Goal: Task Accomplishment & Management: Use online tool/utility

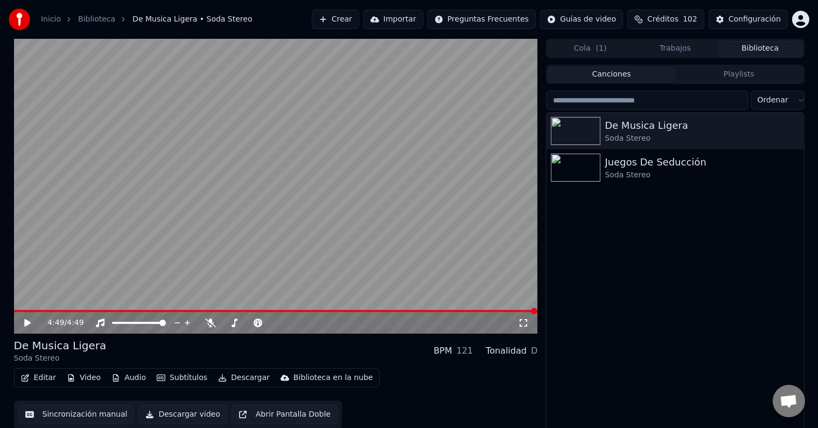
click at [359, 26] on button "Crear" at bounding box center [335, 19] width 47 height 19
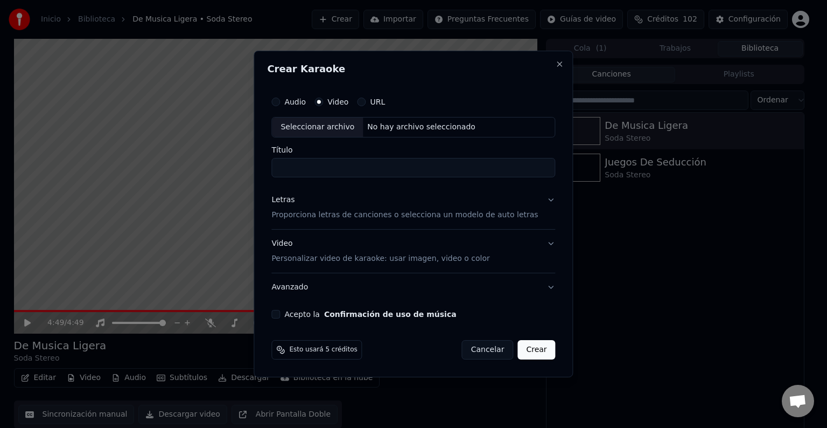
click at [349, 106] on div "Audio Video URL" at bounding box center [413, 102] width 284 height 22
click at [331, 128] on div "Seleccionar archivo" at bounding box center [317, 126] width 91 height 19
click at [347, 131] on div "Seleccionar archivo" at bounding box center [317, 126] width 91 height 19
type input "**********"
click at [542, 196] on button "Letras Proporciona letras de canciones o selecciona un modelo de auto letras" at bounding box center [413, 207] width 284 height 43
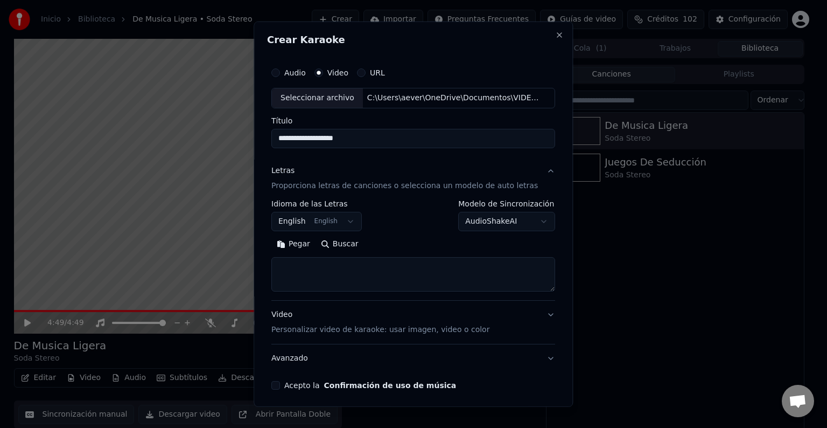
click at [348, 225] on button "English English" at bounding box center [316, 221] width 90 height 19
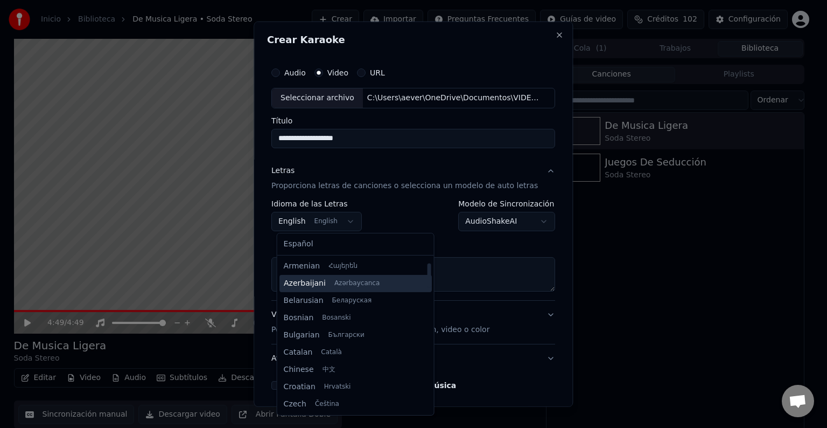
scroll to position [32, 0]
select select "**"
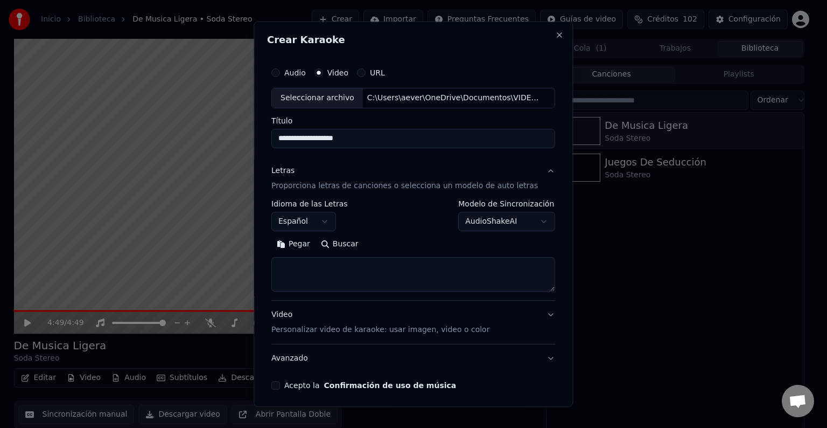
click at [347, 247] on button "Buscar" at bounding box center [340, 243] width 48 height 17
click at [347, 248] on button "Buscar" at bounding box center [340, 243] width 48 height 17
click at [343, 246] on button "Buscar" at bounding box center [340, 243] width 48 height 17
click at [455, 268] on textarea at bounding box center [413, 274] width 284 height 34
paste textarea "**********"
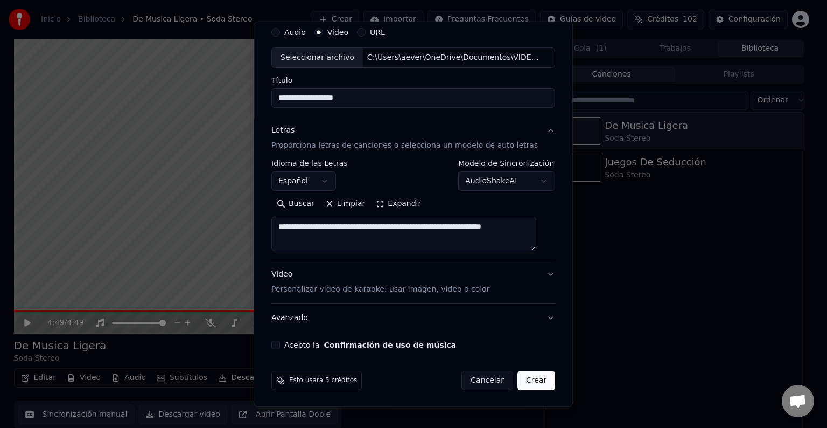
scroll to position [41, 0]
type textarea "**********"
click at [278, 346] on button "Acepto la Confirmación de uso de música" at bounding box center [275, 344] width 9 height 9
click at [535, 274] on button "Video Personalizar video de karaoke: usar imagen, video o color" at bounding box center [413, 281] width 284 height 43
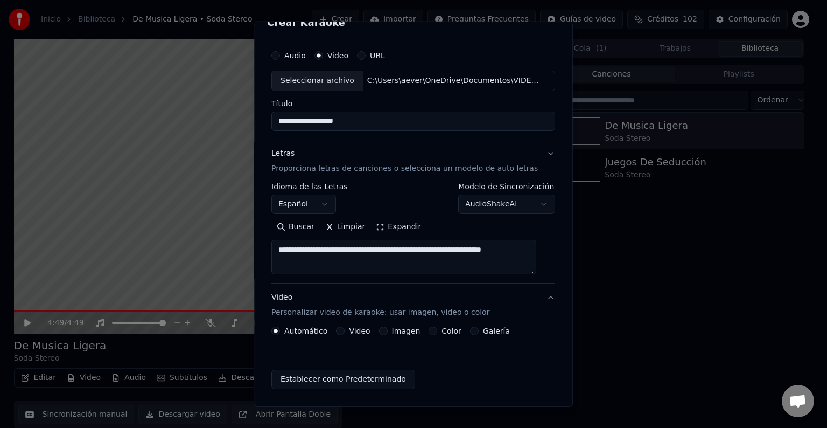
scroll to position [12, 0]
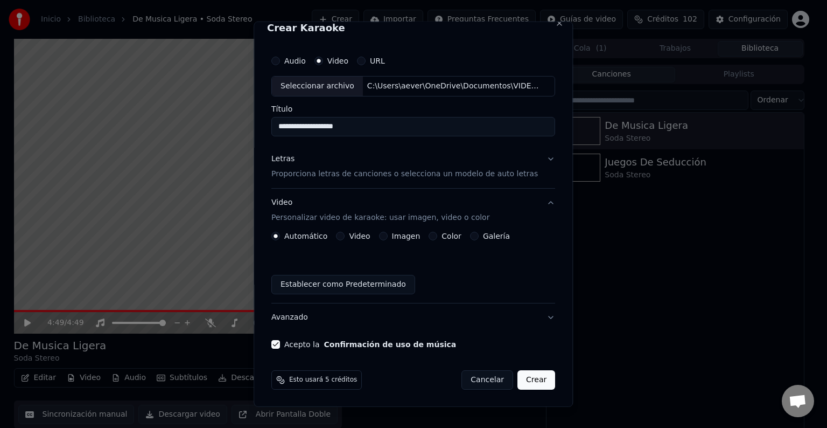
click at [345, 232] on button "Video" at bounding box center [341, 236] width 9 height 9
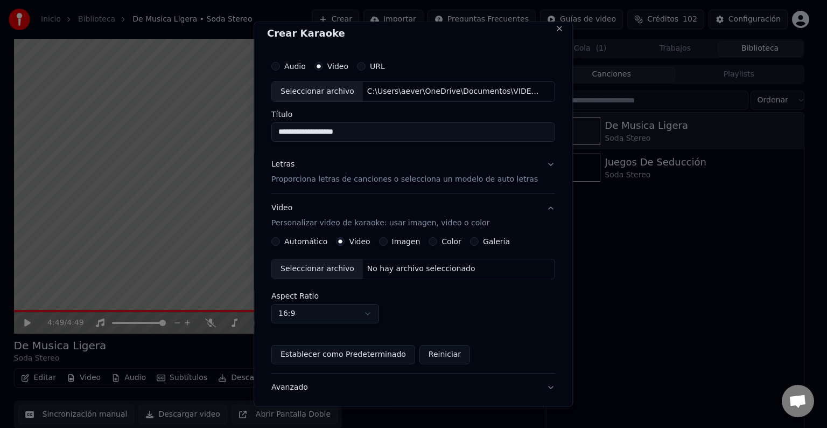
scroll to position [0, 0]
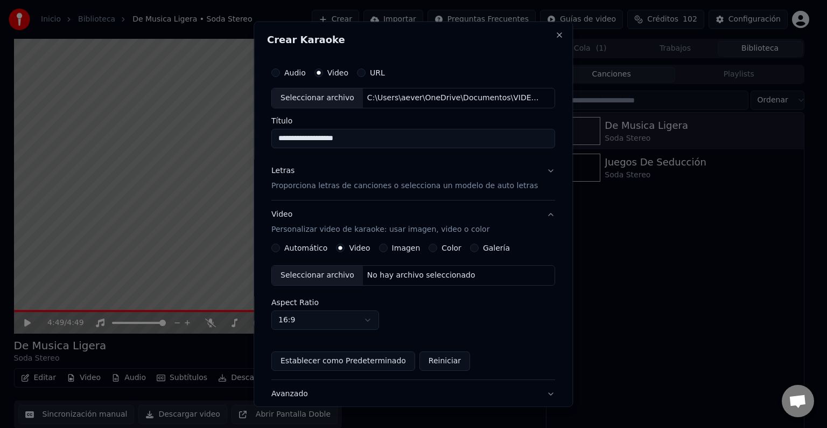
click at [533, 167] on button "Letras Proporciona letras de canciones o selecciona un modelo de auto letras" at bounding box center [413, 178] width 284 height 43
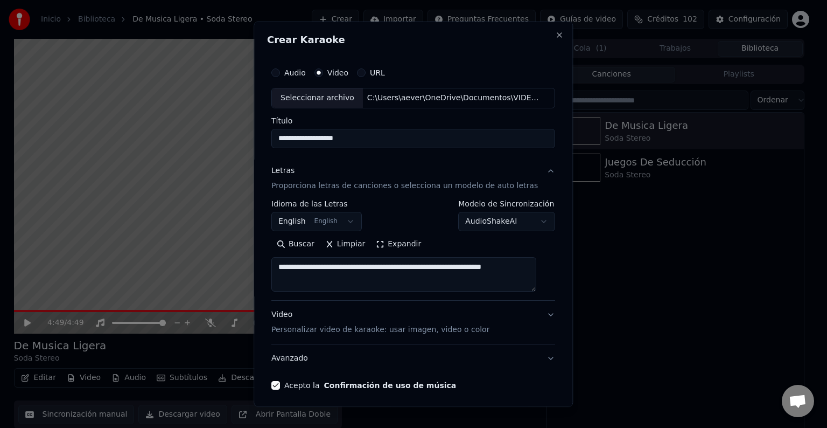
click at [353, 220] on button "English English" at bounding box center [316, 221] width 90 height 19
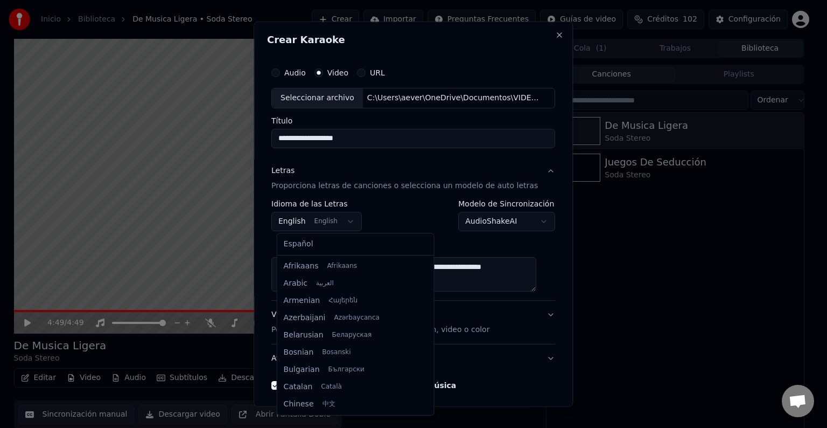
scroll to position [86, 0]
select select "**"
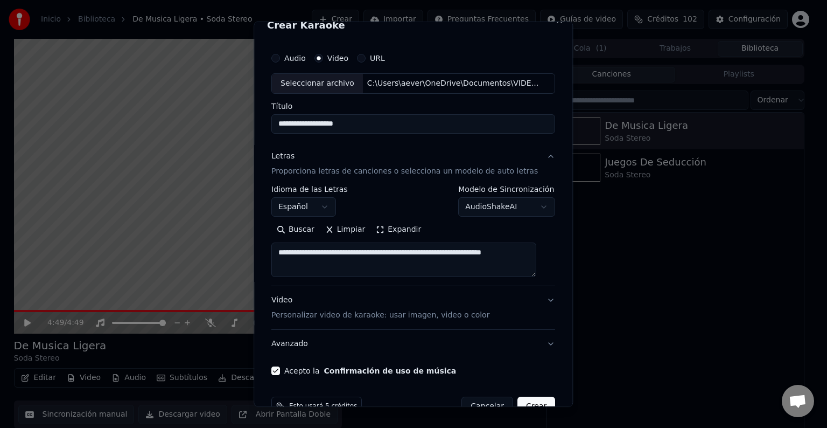
scroll to position [41, 0]
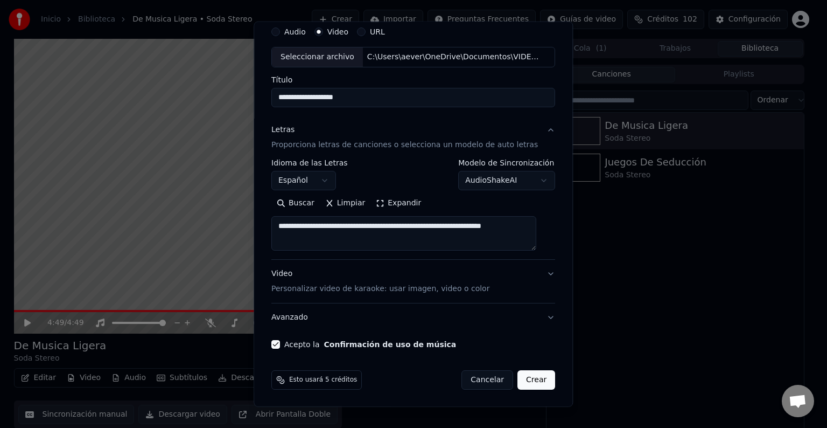
click at [537, 271] on button "Video Personalizar video de karaoke: usar imagen, video o color" at bounding box center [413, 281] width 284 height 43
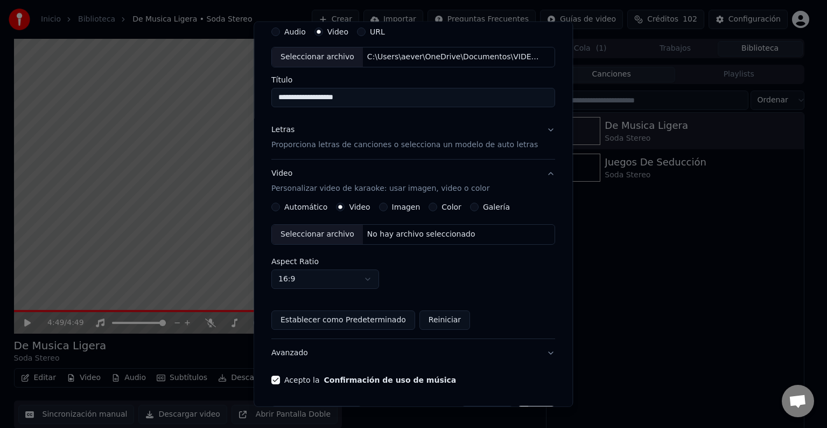
click at [334, 233] on div "Seleccionar archivo" at bounding box center [317, 234] width 91 height 19
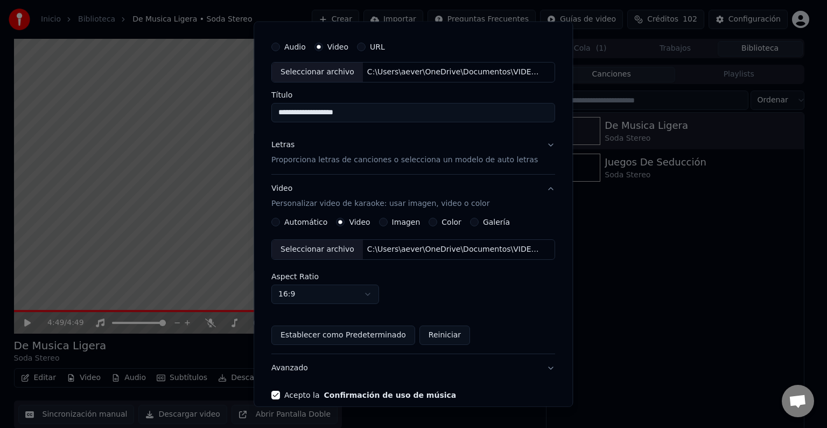
scroll to position [22, 0]
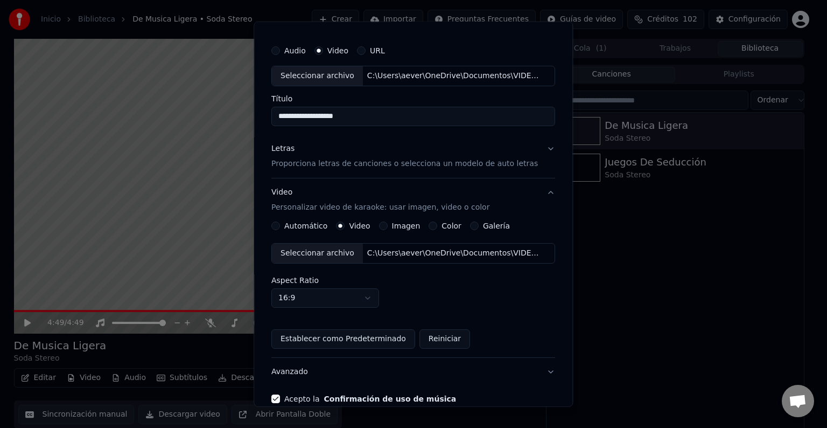
click at [532, 151] on button "Letras Proporciona letras de canciones o selecciona un modelo de auto letras" at bounding box center [413, 156] width 284 height 43
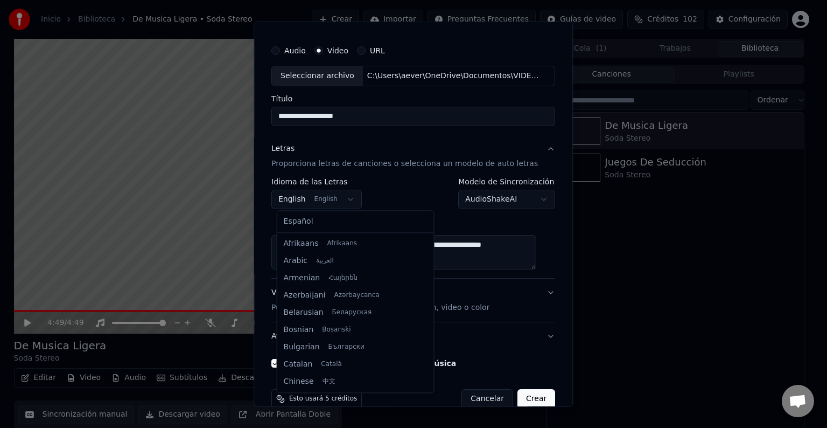
click at [346, 199] on body "**********" at bounding box center [409, 214] width 818 height 428
select select "**"
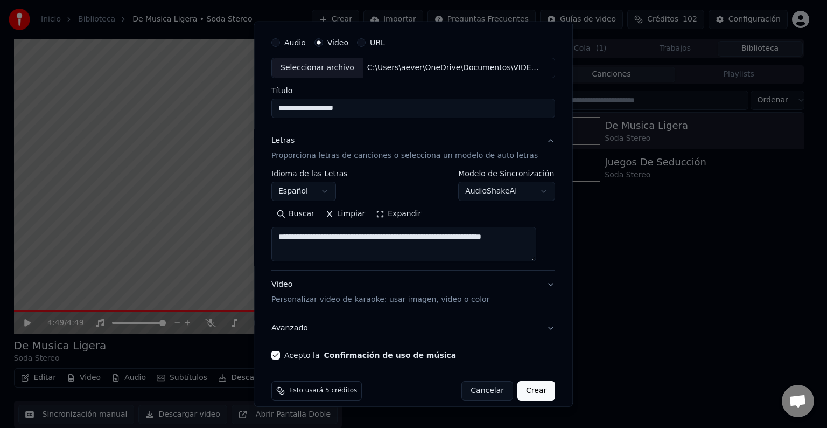
scroll to position [41, 0]
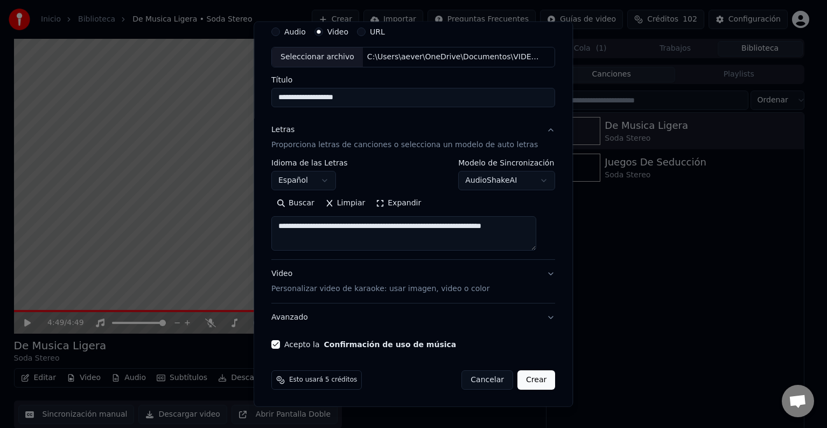
click at [536, 275] on button "Video Personalizar video de karaoke: usar imagen, video o color" at bounding box center [413, 281] width 284 height 43
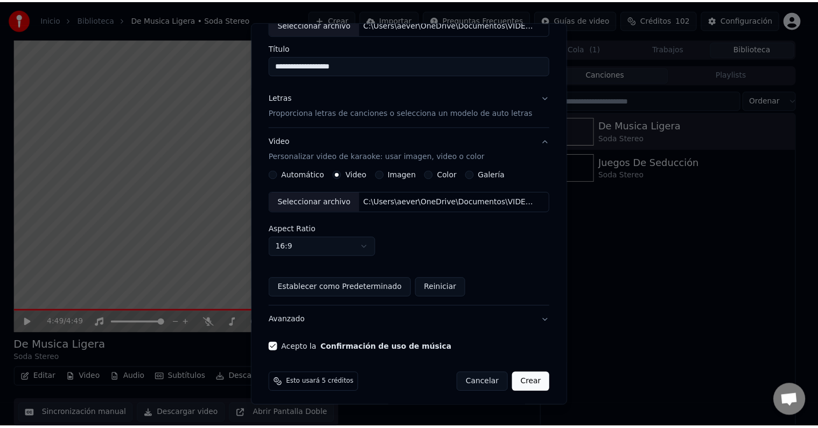
scroll to position [76, 0]
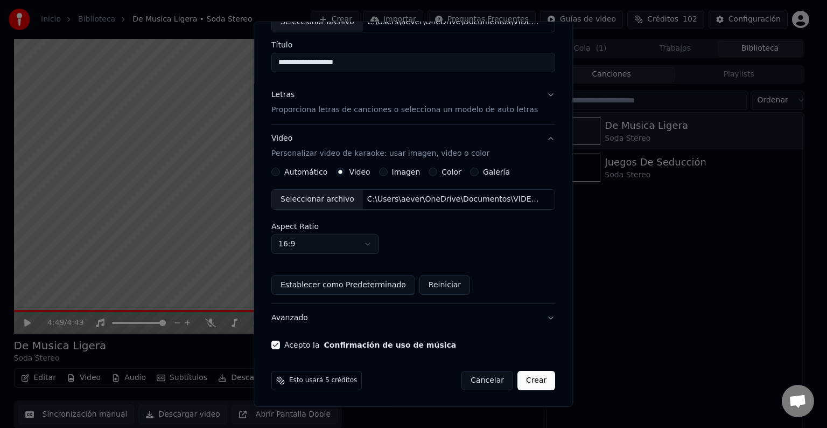
click at [521, 381] on button "Crear" at bounding box center [537, 380] width 38 height 19
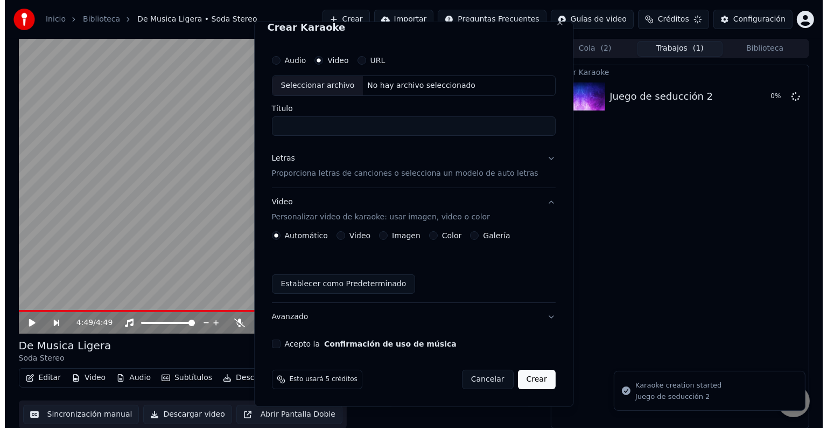
scroll to position [0, 0]
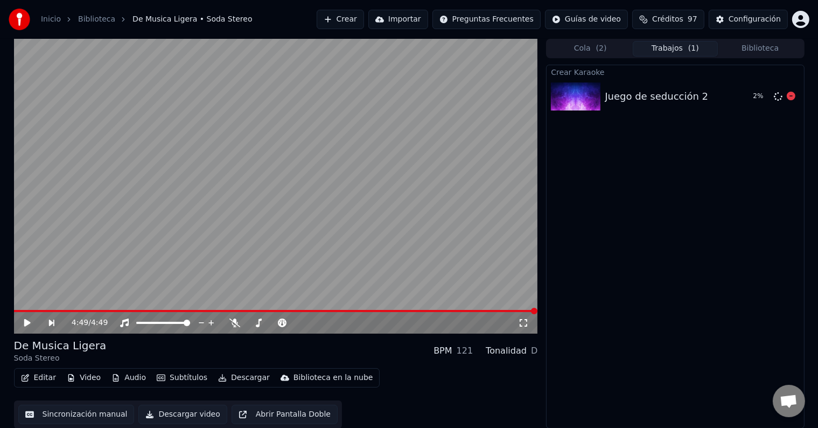
click at [577, 104] on img at bounding box center [576, 96] width 50 height 28
click at [753, 97] on button "Reproducir" at bounding box center [752, 96] width 59 height 19
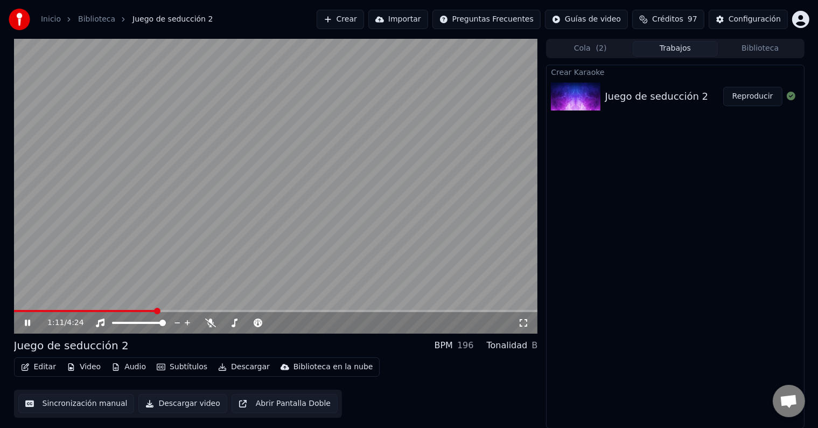
click at [32, 325] on icon at bounding box center [35, 322] width 25 height 9
click at [14, 311] on span at bounding box center [17, 311] width 6 height 6
click at [207, 320] on icon at bounding box center [210, 322] width 11 height 9
click at [25, 321] on icon at bounding box center [27, 323] width 6 height 8
click at [27, 325] on icon at bounding box center [35, 322] width 25 height 9
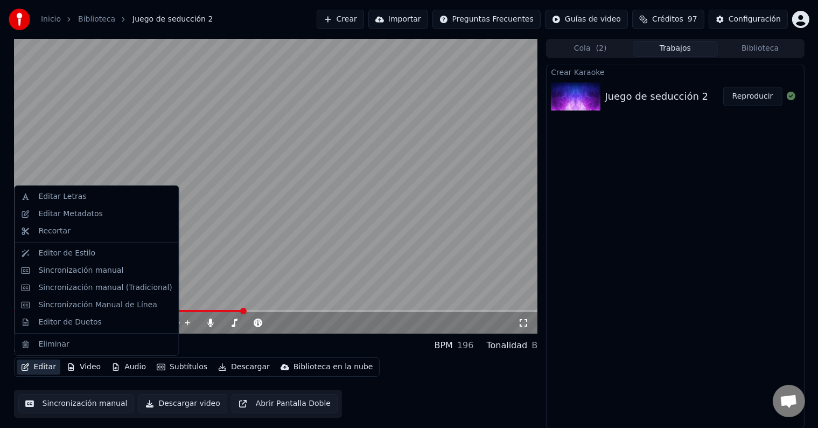
click at [45, 367] on button "Editar" at bounding box center [39, 366] width 44 height 15
click at [69, 200] on div "Editar Letras" at bounding box center [62, 196] width 48 height 11
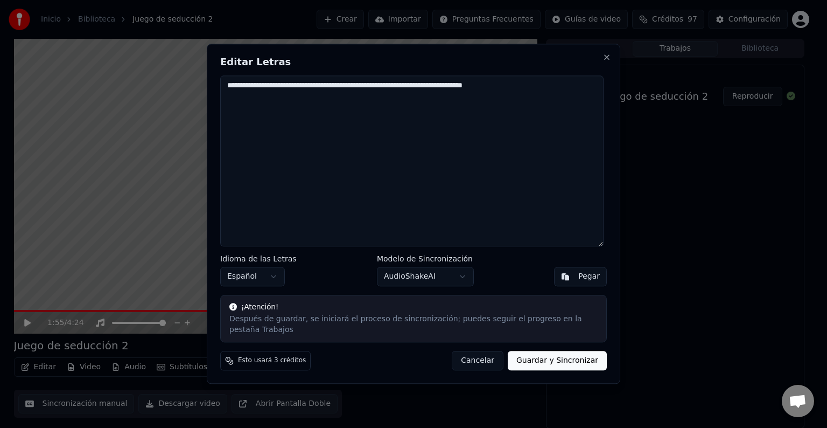
drag, startPoint x: 234, startPoint y: 93, endPoint x: 534, endPoint y: 98, distance: 300.0
click at [534, 98] on textarea "**********" at bounding box center [411, 160] width 383 height 171
type textarea "*"
paste textarea "**********"
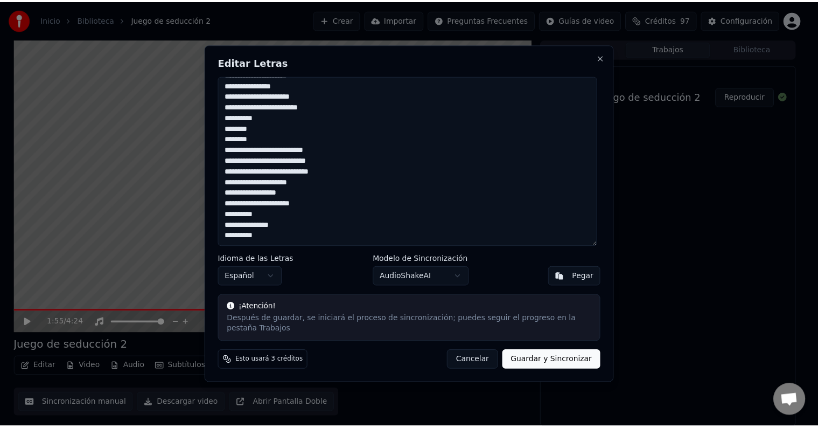
scroll to position [86, 0]
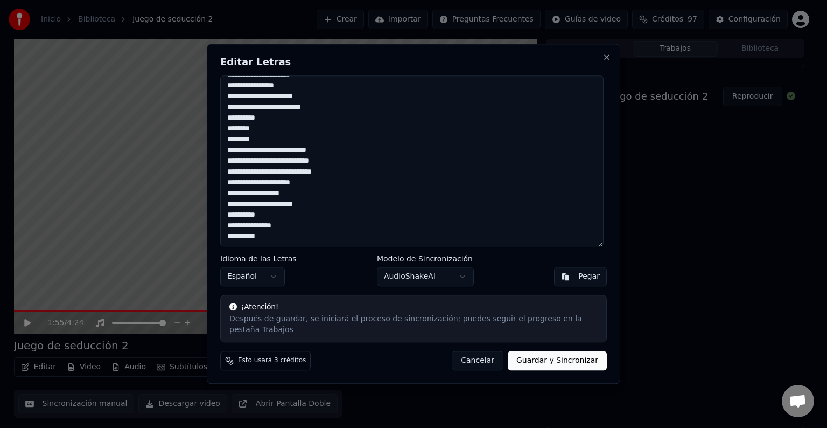
click at [573, 281] on button "Pegar" at bounding box center [580, 276] width 53 height 19
click at [572, 355] on button "Guardar y Sincronizar" at bounding box center [557, 360] width 99 height 19
type textarea "**********"
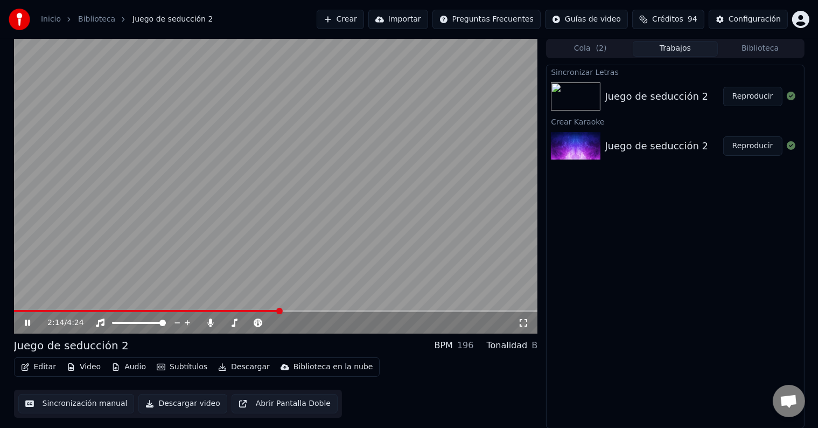
click at [25, 320] on icon at bounding box center [27, 322] width 5 height 6
click at [29, 322] on icon at bounding box center [27, 323] width 6 height 8
click at [14, 314] on span at bounding box center [17, 311] width 6 height 6
click at [27, 323] on icon at bounding box center [35, 322] width 25 height 9
click at [255, 323] on icon at bounding box center [258, 322] width 11 height 9
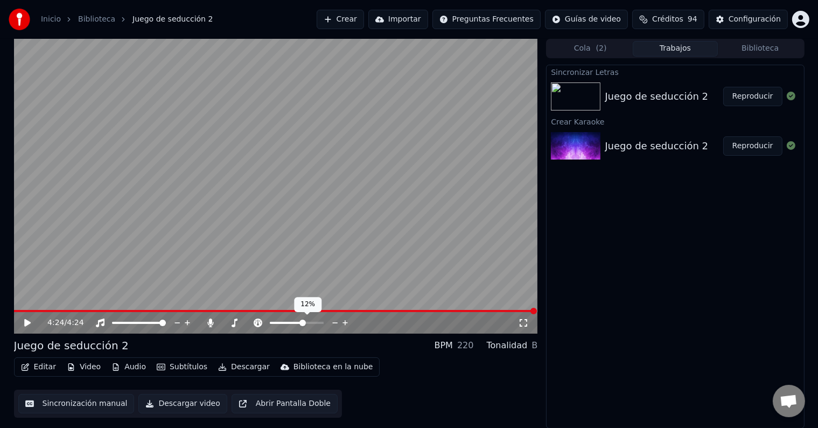
click at [303, 325] on span at bounding box center [302, 322] width 6 height 6
click at [308, 326] on span at bounding box center [307, 322] width 6 height 6
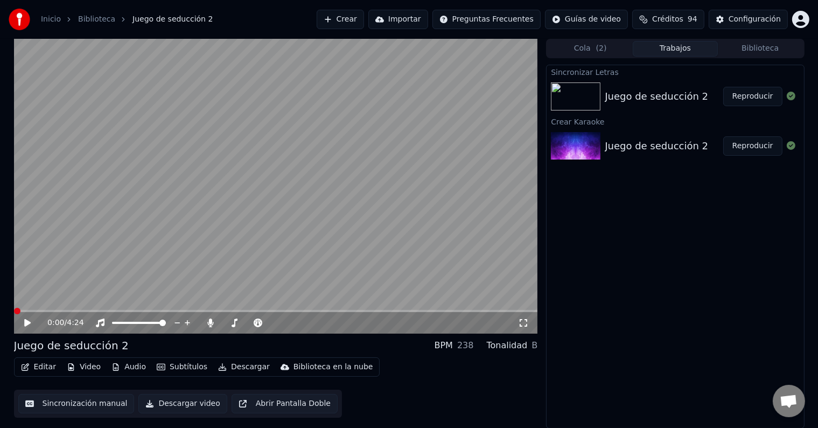
click at [14, 312] on span at bounding box center [17, 311] width 6 height 6
click at [24, 324] on icon at bounding box center [27, 323] width 6 height 8
click at [24, 323] on icon at bounding box center [35, 322] width 25 height 9
click at [14, 308] on span at bounding box center [17, 311] width 6 height 6
click at [297, 322] on icon at bounding box center [297, 322] width 5 height 5
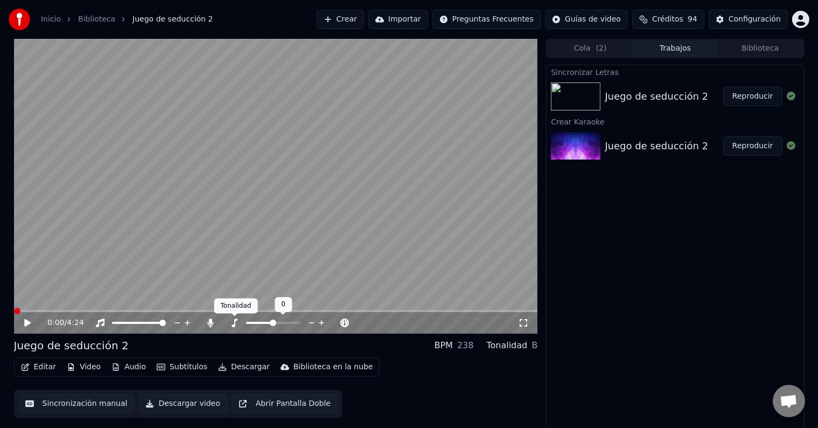
click at [235, 319] on icon at bounding box center [235, 322] width 6 height 9
click at [320, 321] on icon at bounding box center [322, 322] width 10 height 11
click at [320, 320] on icon at bounding box center [322, 322] width 10 height 11
click at [24, 323] on icon at bounding box center [35, 322] width 25 height 9
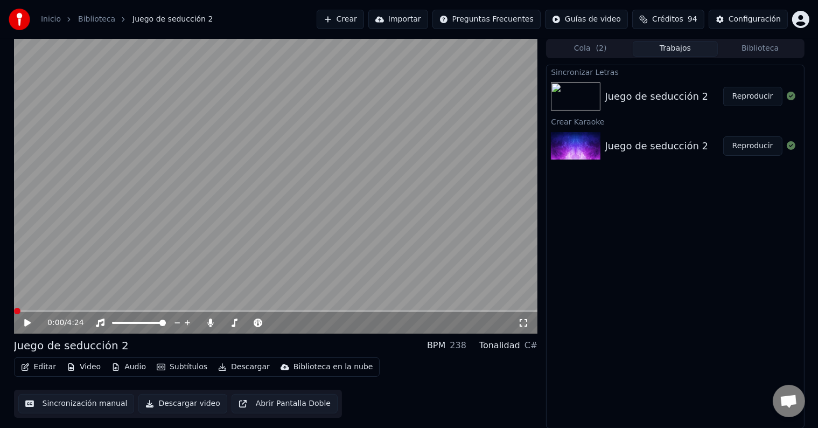
click at [15, 310] on span at bounding box center [17, 311] width 6 height 6
click at [275, 322] on span at bounding box center [273, 322] width 6 height 6
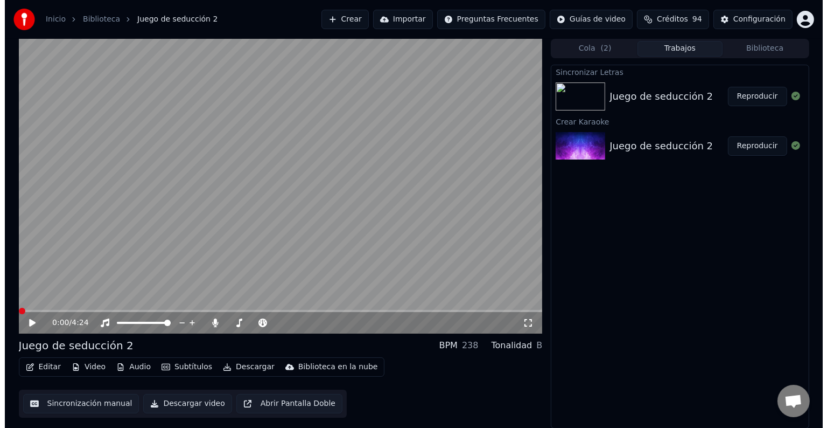
scroll to position [0, 0]
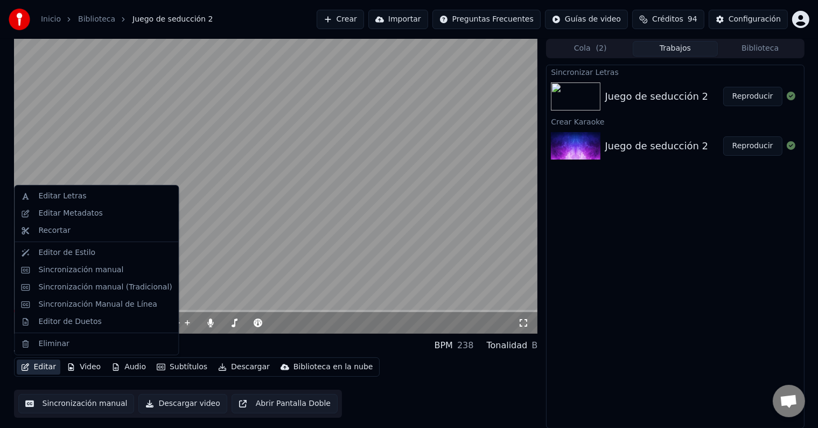
click at [34, 368] on button "Editar" at bounding box center [39, 366] width 44 height 15
click at [69, 198] on div "Editar Letras" at bounding box center [62, 196] width 48 height 11
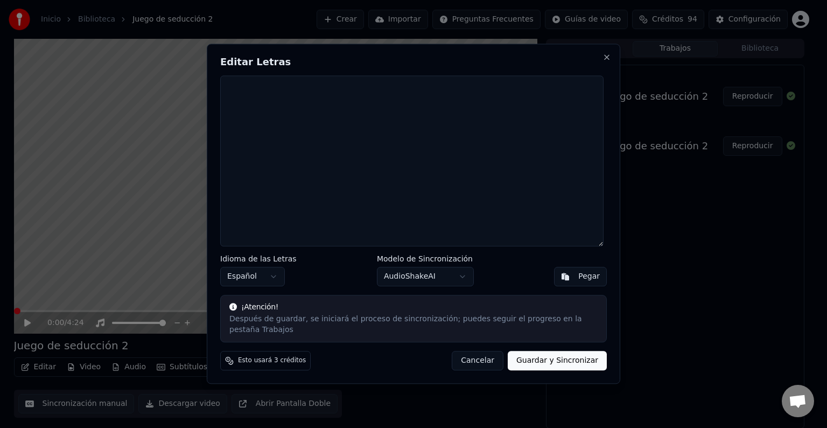
paste textarea "**********"
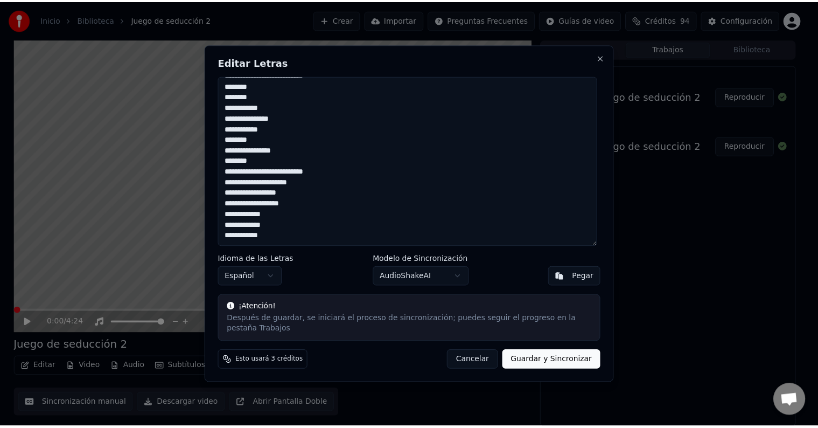
scroll to position [280, 0]
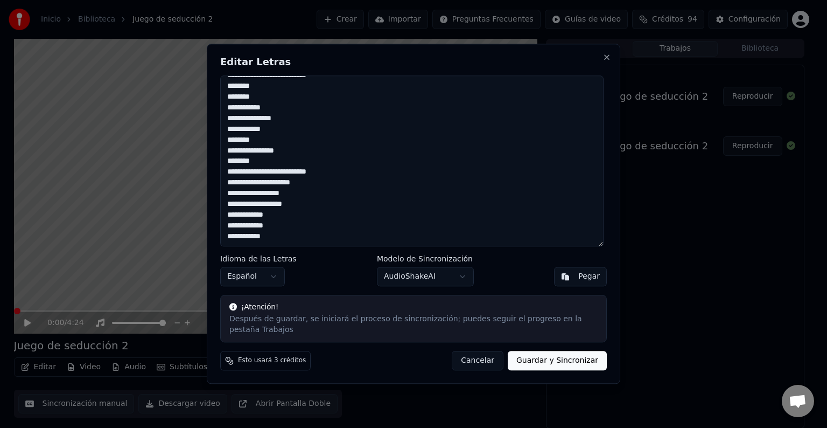
type textarea "**********"
click at [575, 351] on button "Guardar y Sincronizar" at bounding box center [557, 360] width 99 height 19
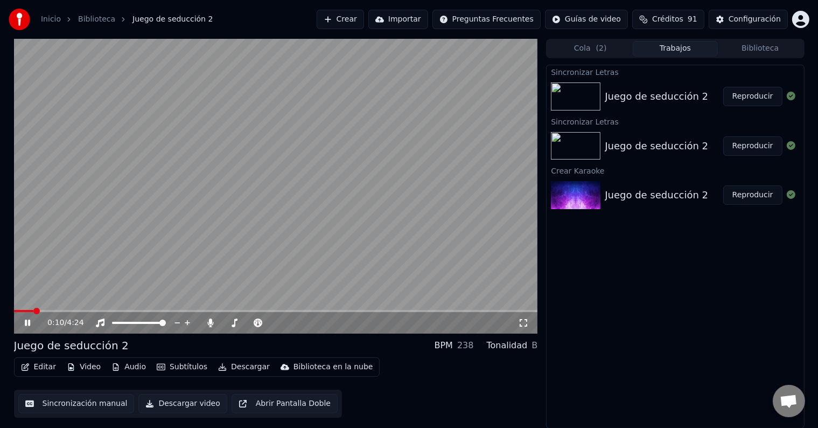
click at [29, 320] on icon at bounding box center [27, 322] width 5 height 6
click at [14, 311] on span at bounding box center [17, 311] width 6 height 6
click at [259, 319] on icon at bounding box center [258, 322] width 9 height 9
click at [29, 321] on icon at bounding box center [27, 323] width 6 height 8
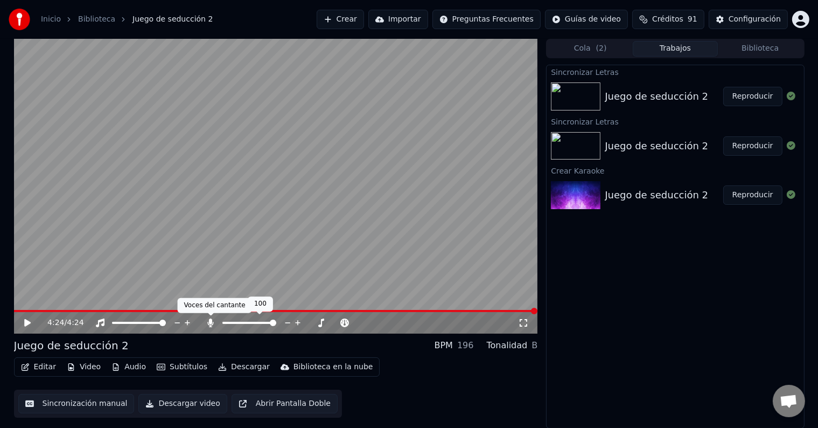
click at [211, 321] on icon at bounding box center [211, 322] width 6 height 9
click at [226, 321] on span at bounding box center [225, 322] width 6 height 6
click at [248, 326] on span at bounding box center [248, 322] width 6 height 6
click at [209, 320] on icon at bounding box center [210, 322] width 11 height 9
click at [249, 319] on span at bounding box center [249, 322] width 6 height 6
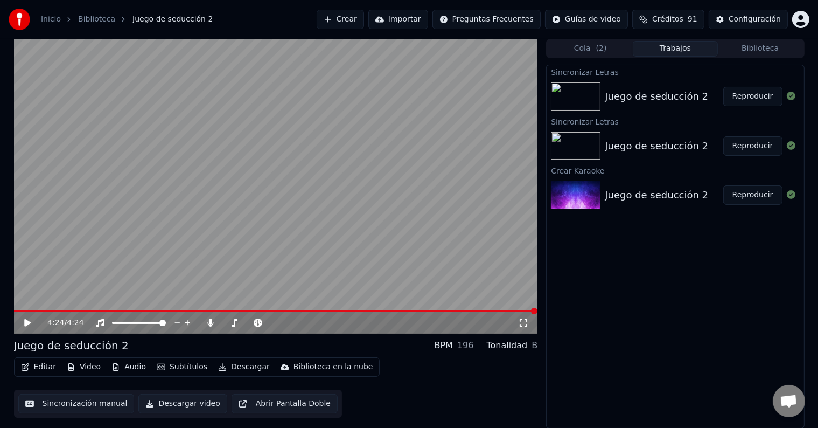
click at [23, 317] on div "4:24 / 4:24" at bounding box center [275, 322] width 515 height 11
click at [14, 308] on span at bounding box center [17, 311] width 6 height 6
click at [24, 320] on icon at bounding box center [27, 323] width 6 height 8
click at [24, 321] on icon at bounding box center [35, 322] width 25 height 9
click at [27, 320] on icon at bounding box center [27, 323] width 6 height 8
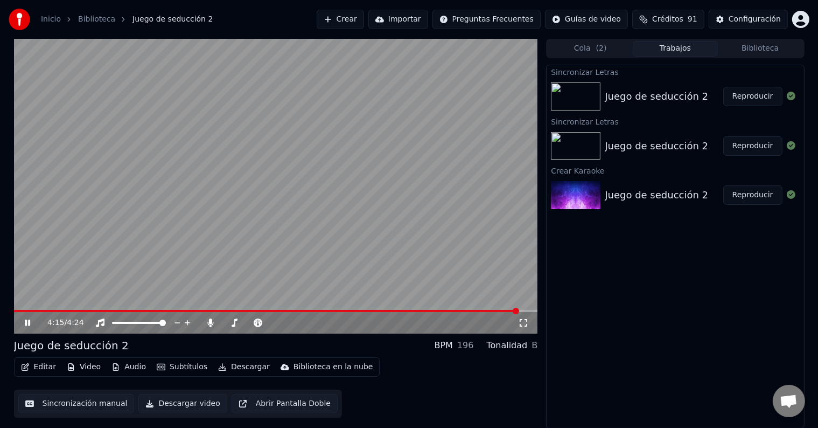
click at [169, 21] on span "Juego de seducción 2" at bounding box center [172, 19] width 80 height 11
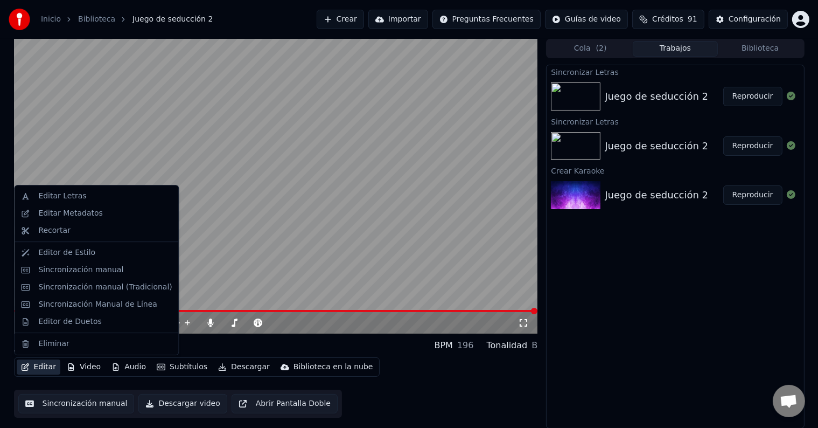
click at [45, 364] on button "Editar" at bounding box center [39, 366] width 44 height 15
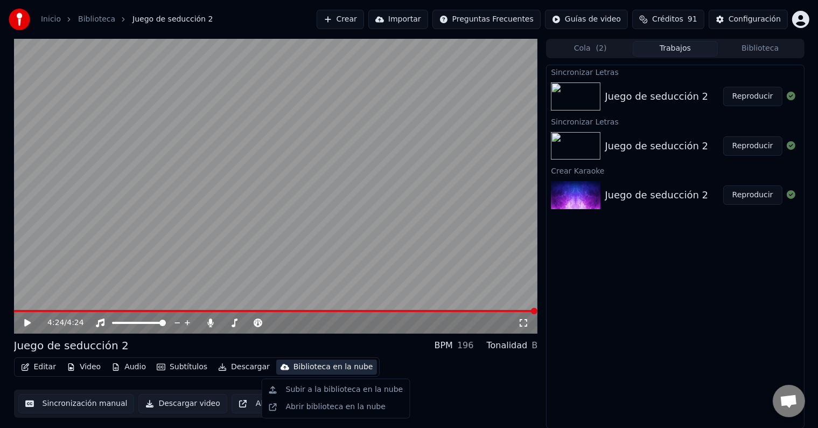
click at [609, 387] on div "Sincronizar Letras Juego de seducción 2 Reproducir Sincronizar Letras Juego de …" at bounding box center [675, 247] width 258 height 364
click at [176, 402] on button "Descargar video" at bounding box center [182, 403] width 88 height 19
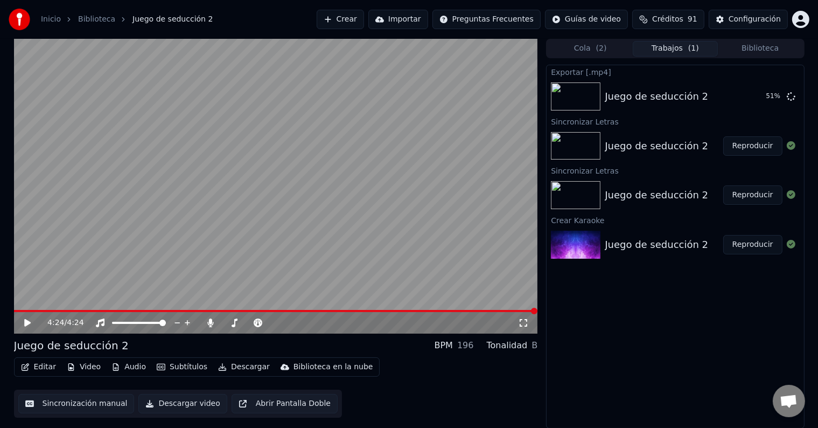
click at [227, 367] on button "Descargar" at bounding box center [244, 366] width 60 height 15
click at [463, 379] on div "Editar Video Audio Subtítulos Descargar Biblioteca en la nube Sincronización ma…" at bounding box center [276, 387] width 524 height 60
click at [760, 96] on button "Mostrar" at bounding box center [758, 96] width 47 height 19
click at [99, 344] on div "Juego de seducción 2" at bounding box center [71, 345] width 115 height 15
click at [183, 368] on button "Subtítulos" at bounding box center [181, 366] width 59 height 15
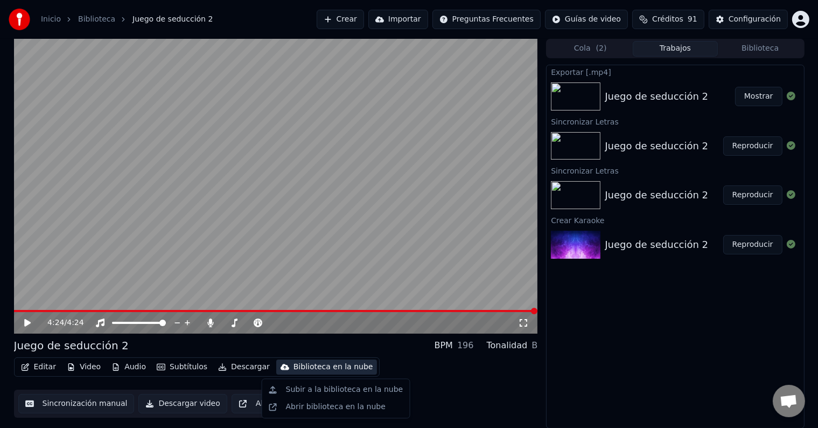
click at [598, 357] on div "Exportar [.mp4] Juego de seducción 2 Mostrar Sincronizar Letras Juego de seducc…" at bounding box center [675, 247] width 258 height 364
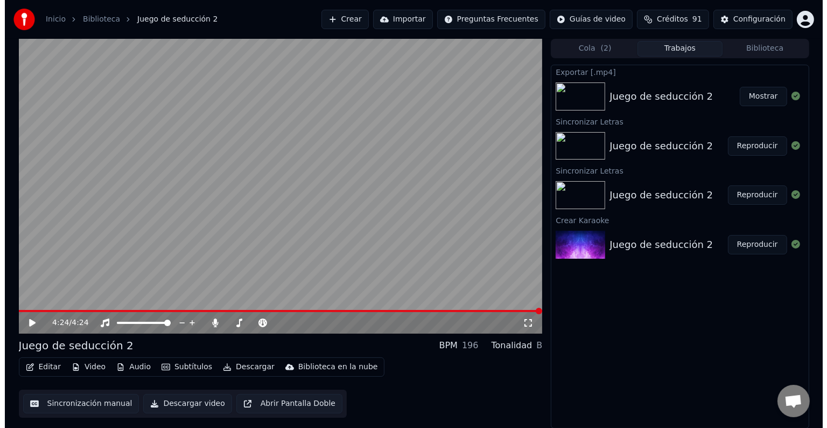
scroll to position [0, 0]
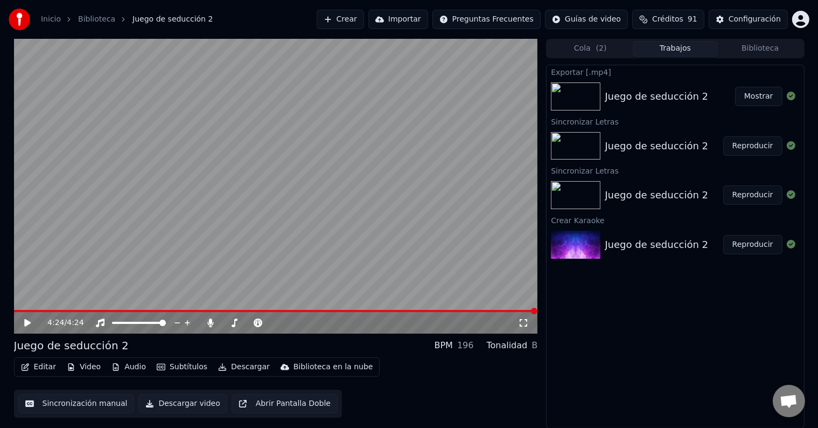
click at [597, 48] on span "( 2 )" at bounding box center [601, 48] width 11 height 11
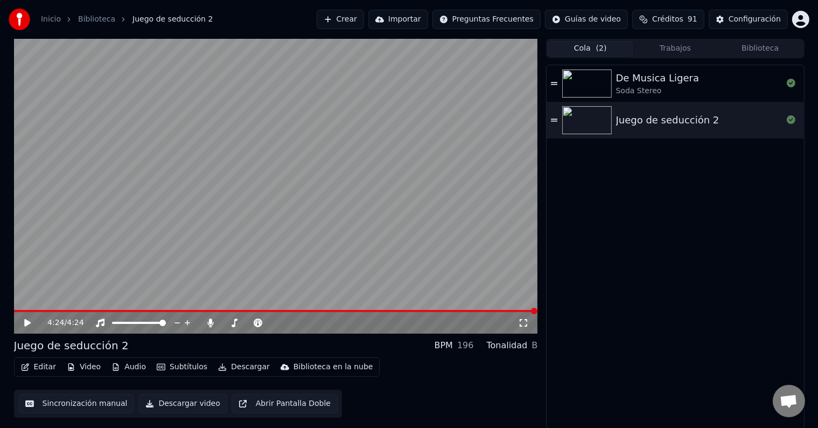
click at [664, 49] on button "Trabajos" at bounding box center [675, 49] width 85 height 16
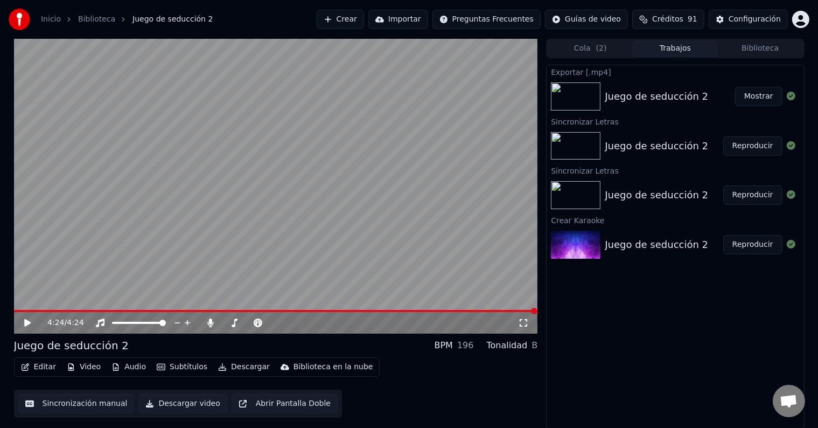
click at [784, 47] on button "Biblioteca" at bounding box center [760, 49] width 85 height 16
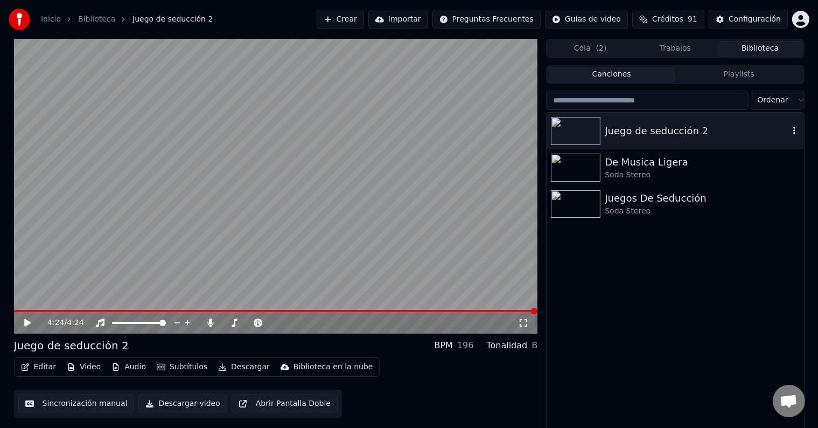
click at [791, 136] on button "button" at bounding box center [794, 130] width 11 height 13
click at [471, 150] on video at bounding box center [276, 186] width 524 height 295
click at [31, 324] on icon at bounding box center [35, 322] width 25 height 9
click at [602, 79] on button "Canciones" at bounding box center [612, 75] width 128 height 16
click at [715, 69] on button "Playlists" at bounding box center [739, 75] width 128 height 16
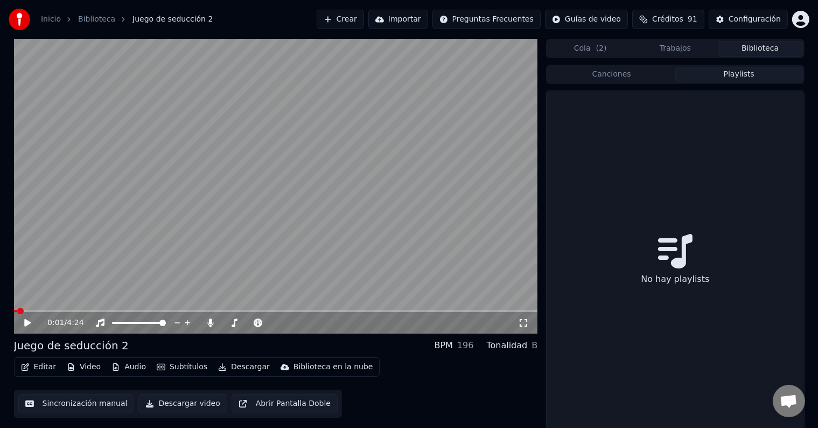
click at [641, 81] on button "Canciones" at bounding box center [612, 75] width 128 height 16
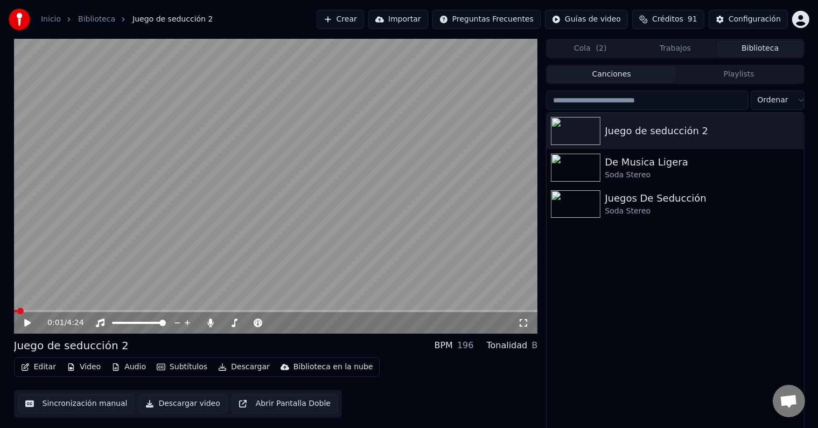
click at [644, 253] on div "Juego de seducción 2 De Musica Ligera Soda Stereo Juegos De Seducción Soda Ster…" at bounding box center [675, 273] width 257 height 320
click at [802, 99] on html "Inicio Biblioteca Juego de seducción 2 Crear Importar Preguntas Frecuentes Guía…" at bounding box center [409, 214] width 818 height 428
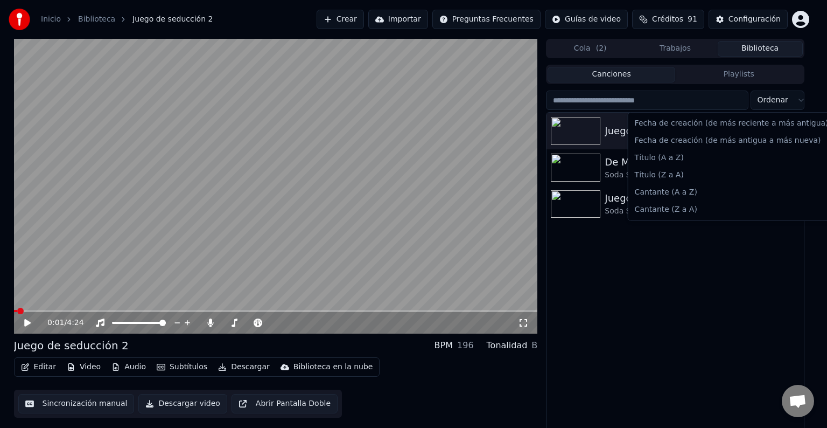
click at [753, 315] on html "Inicio Biblioteca Juego de seducción 2 Crear Importar Preguntas Frecuentes Guía…" at bounding box center [413, 214] width 827 height 428
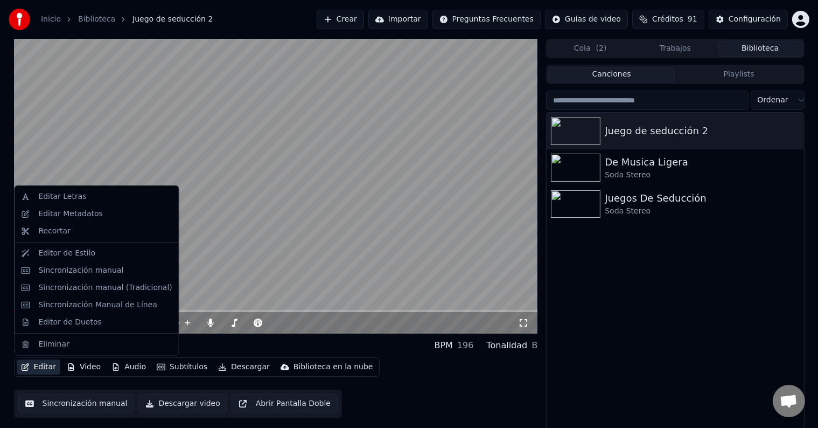
click at [41, 367] on button "Editar" at bounding box center [39, 366] width 44 height 15
click at [62, 256] on div "Editor de Estilo" at bounding box center [66, 253] width 57 height 11
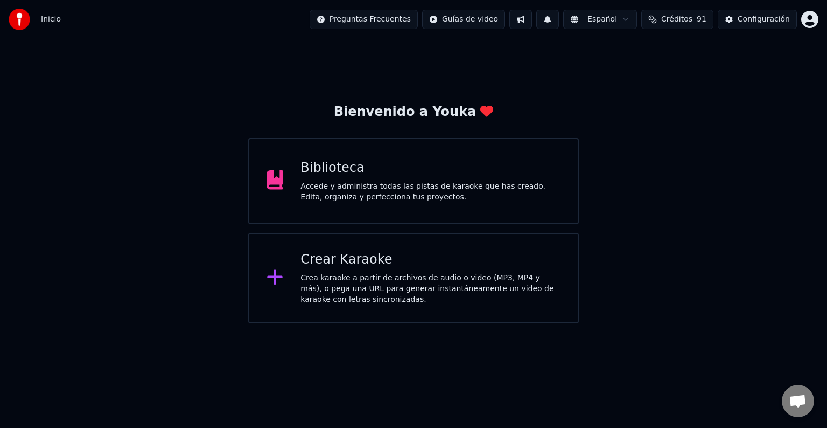
click at [362, 218] on div "Biblioteca Accede y administra todas las pistas de karaoke que has creado. Edit…" at bounding box center [413, 181] width 331 height 86
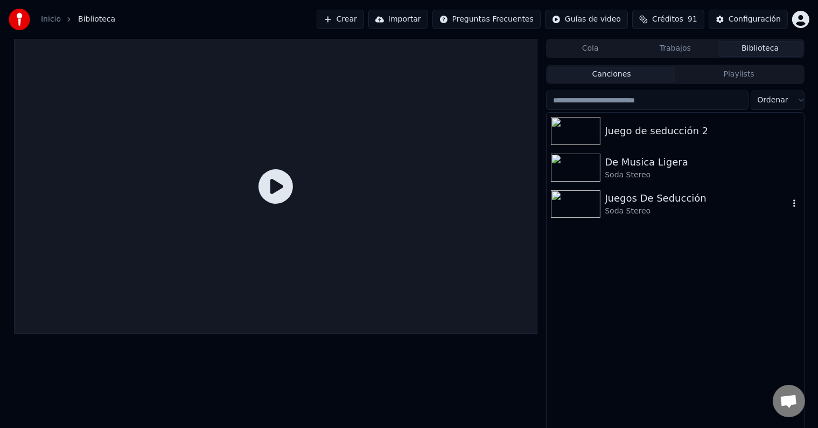
click at [581, 211] on img at bounding box center [576, 204] width 50 height 28
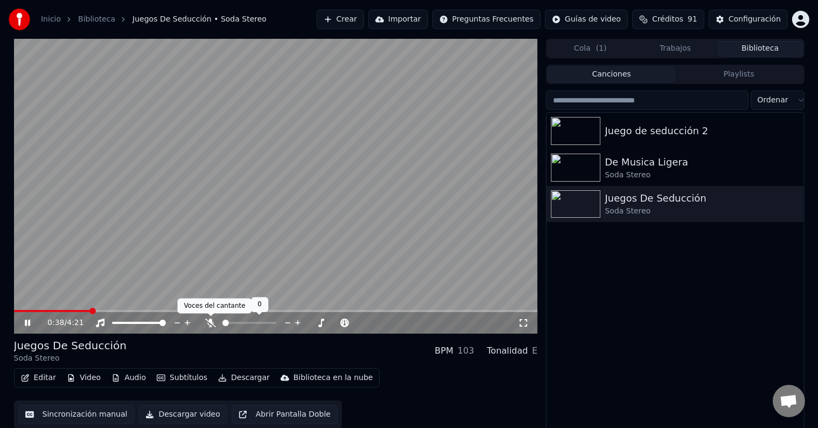
click at [208, 323] on icon at bounding box center [210, 322] width 11 height 9
click at [23, 319] on icon at bounding box center [35, 322] width 25 height 9
click at [574, 135] on img at bounding box center [576, 131] width 50 height 28
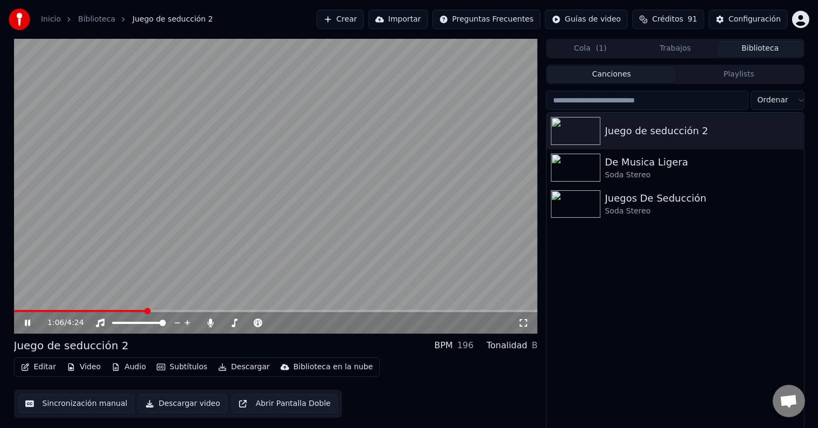
click at [34, 323] on icon at bounding box center [35, 322] width 25 height 9
